Goal: Communication & Community: Answer question/provide support

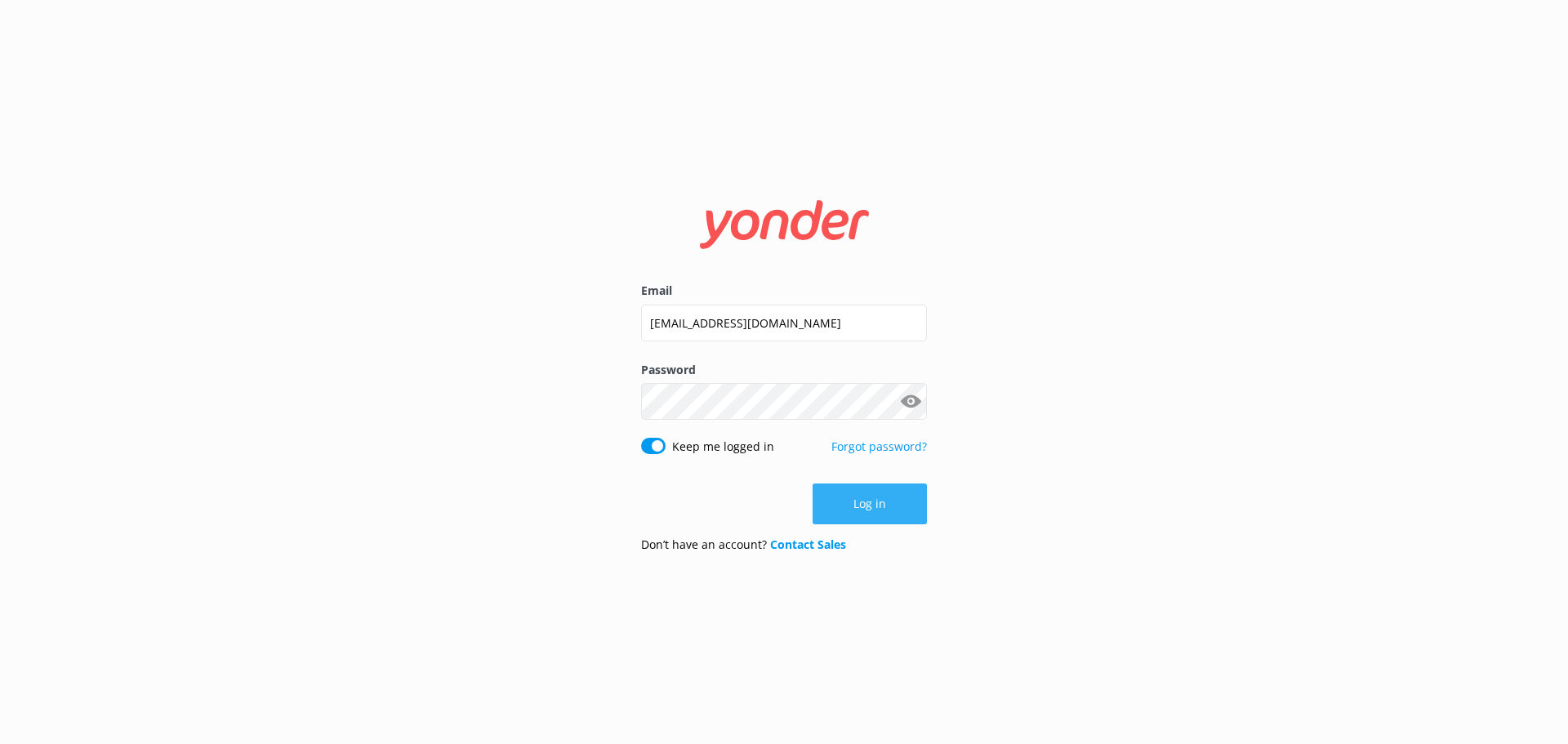
click at [861, 503] on button "Log in" at bounding box center [870, 504] width 115 height 40
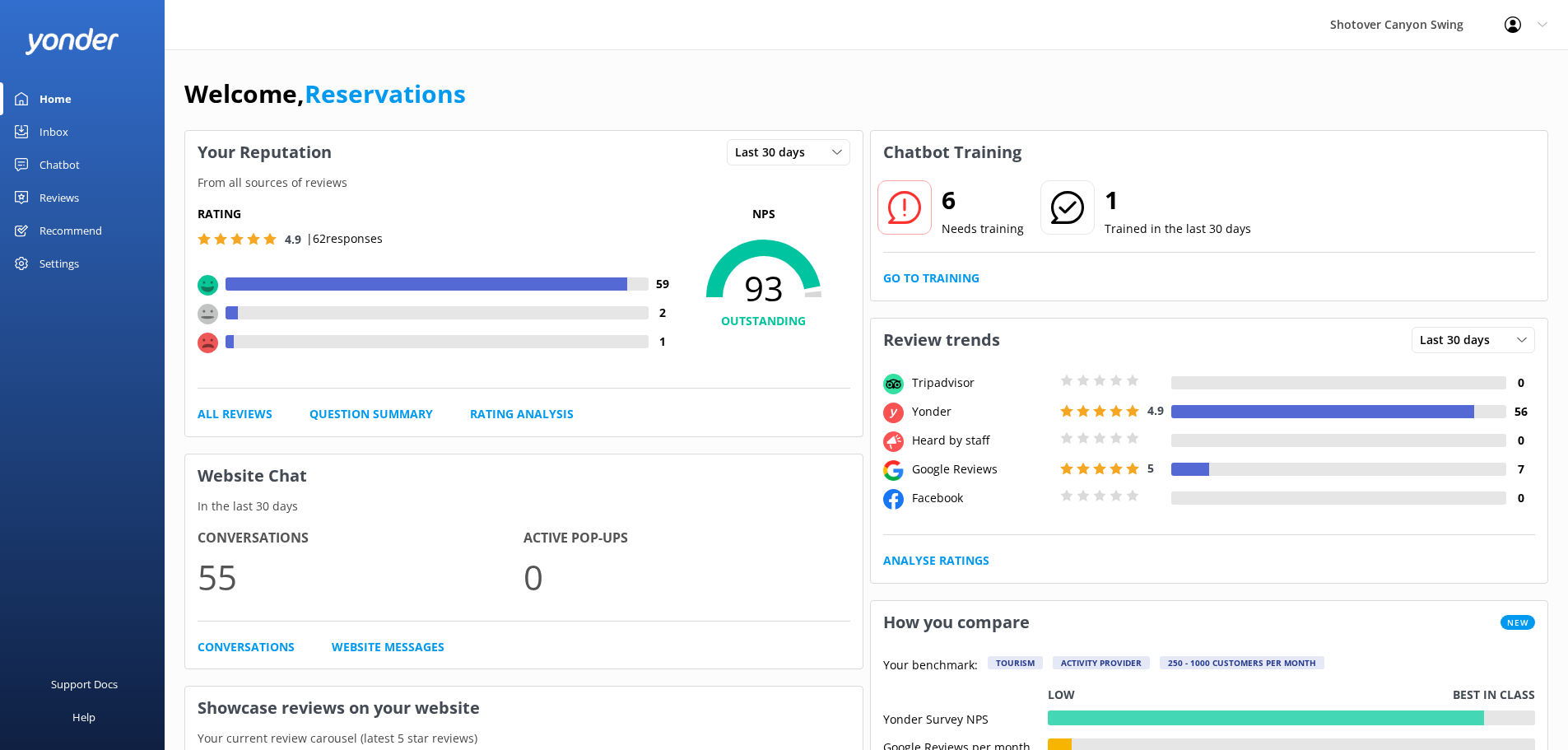
click at [74, 139] on link "Inbox" at bounding box center [82, 132] width 165 height 33
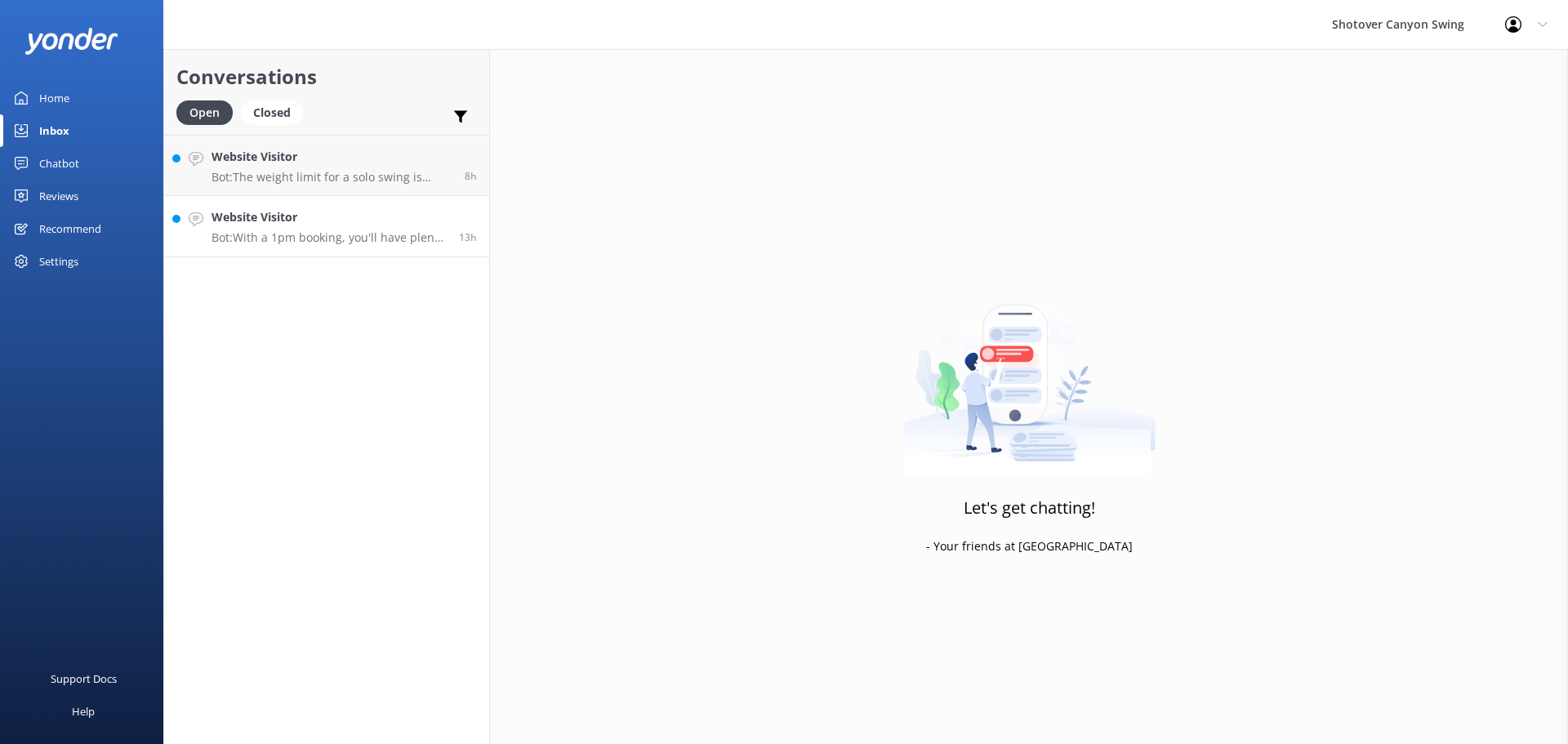
click at [320, 218] on h4 "Website Visitor" at bounding box center [329, 217] width 235 height 18
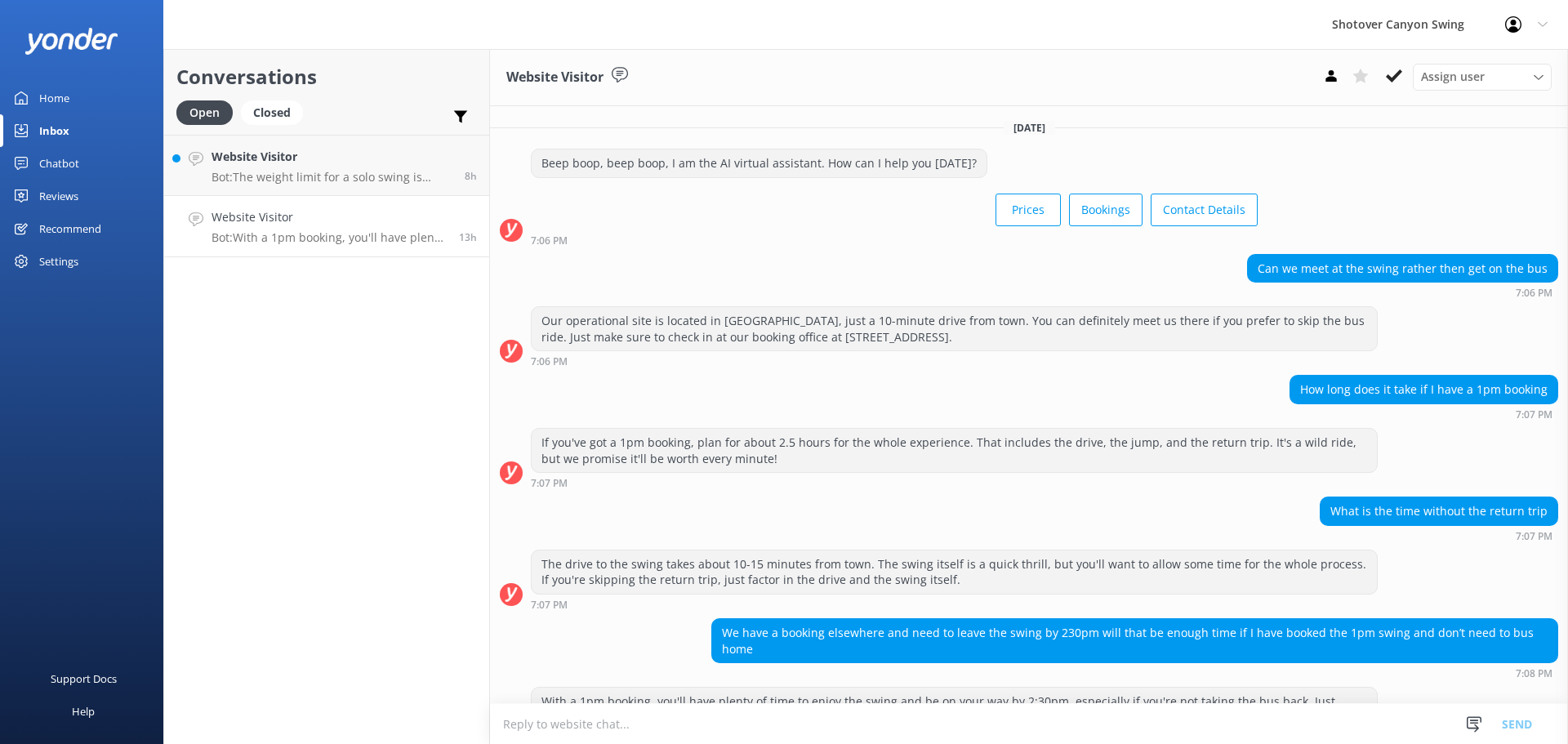
scroll to position [52, 0]
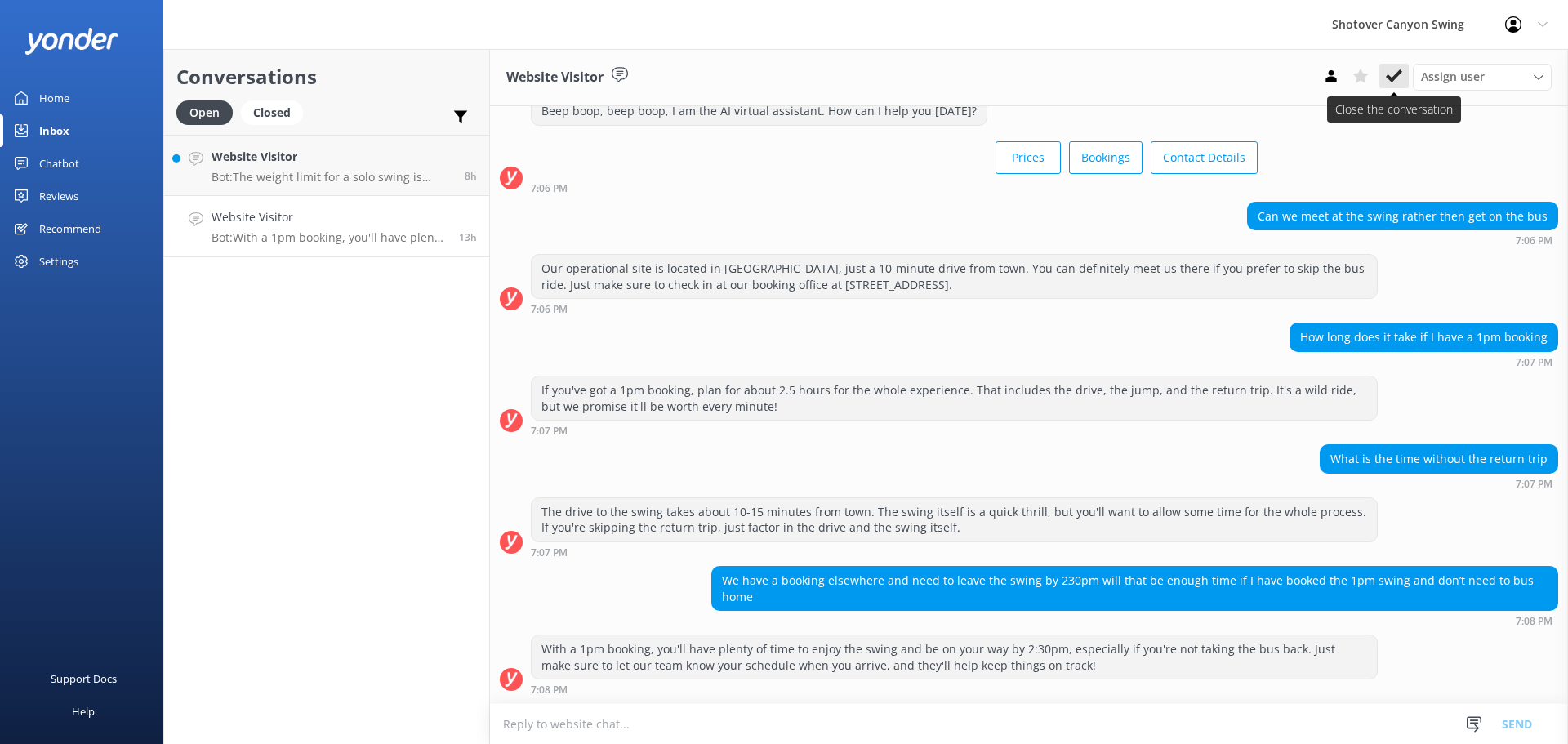
click at [1393, 76] on icon at bounding box center [1393, 75] width 16 height 16
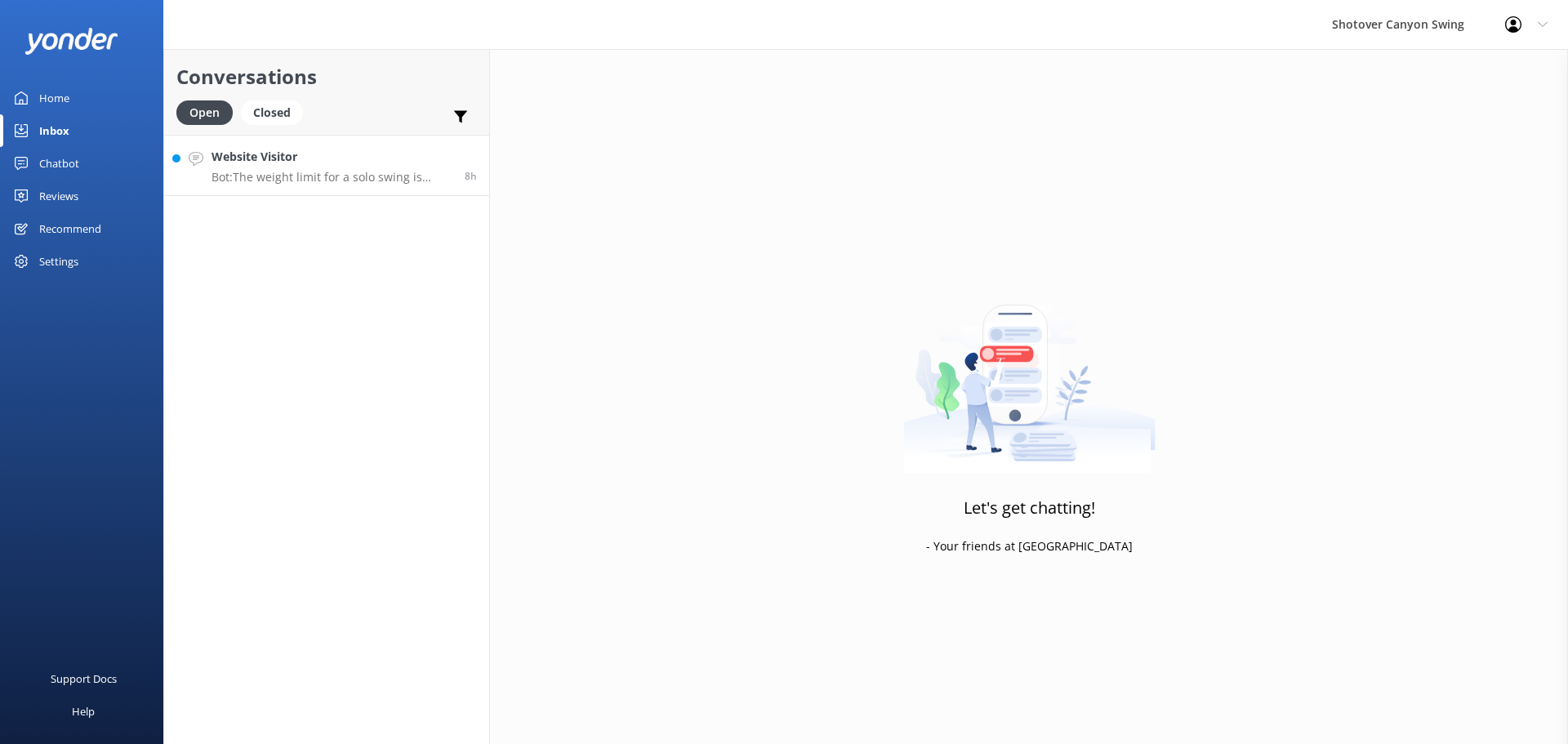
click at [343, 155] on h4 "Website Visitor" at bounding box center [333, 156] width 241 height 18
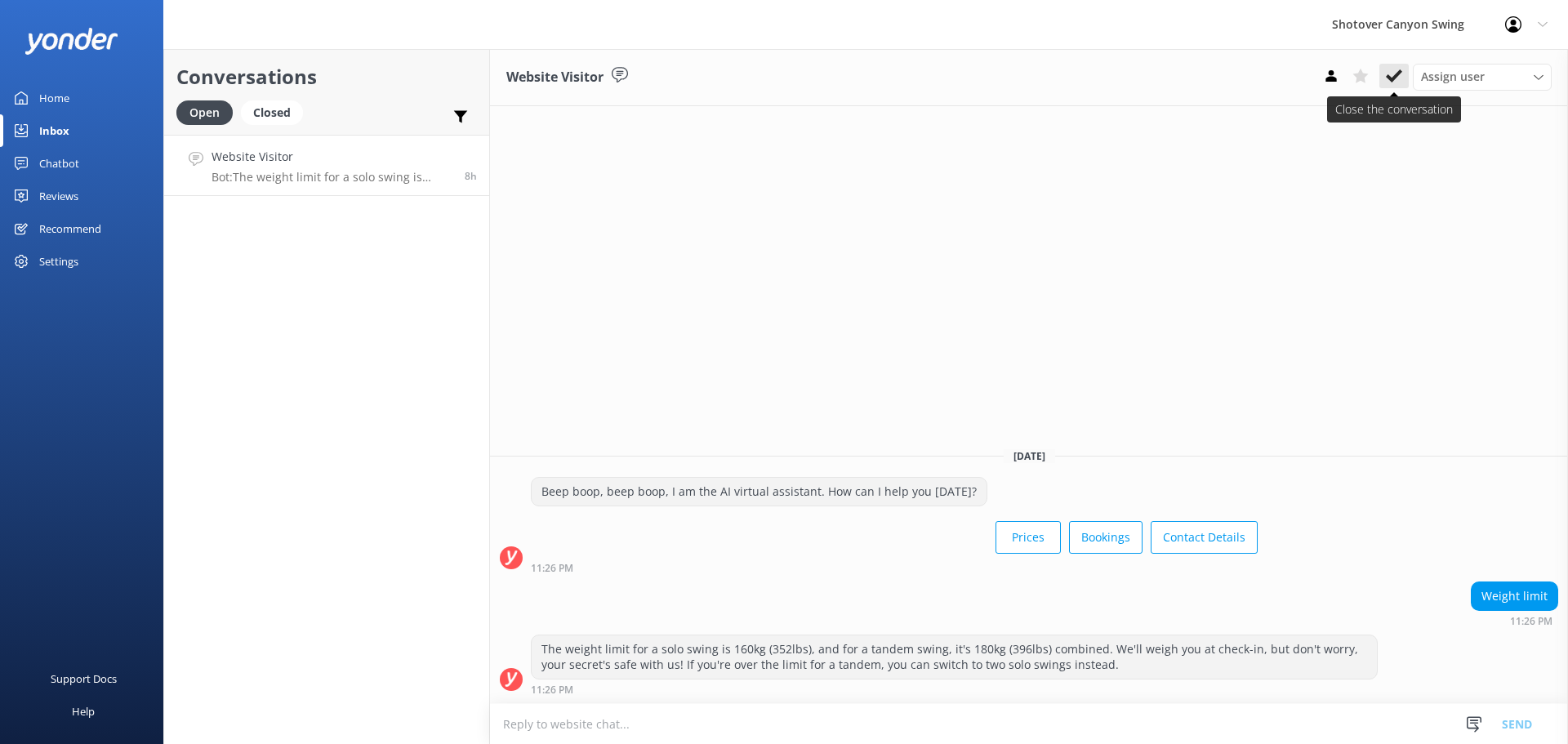
click at [1400, 67] on icon at bounding box center [1393, 75] width 16 height 16
